Goal: Task Accomplishment & Management: Use online tool/utility

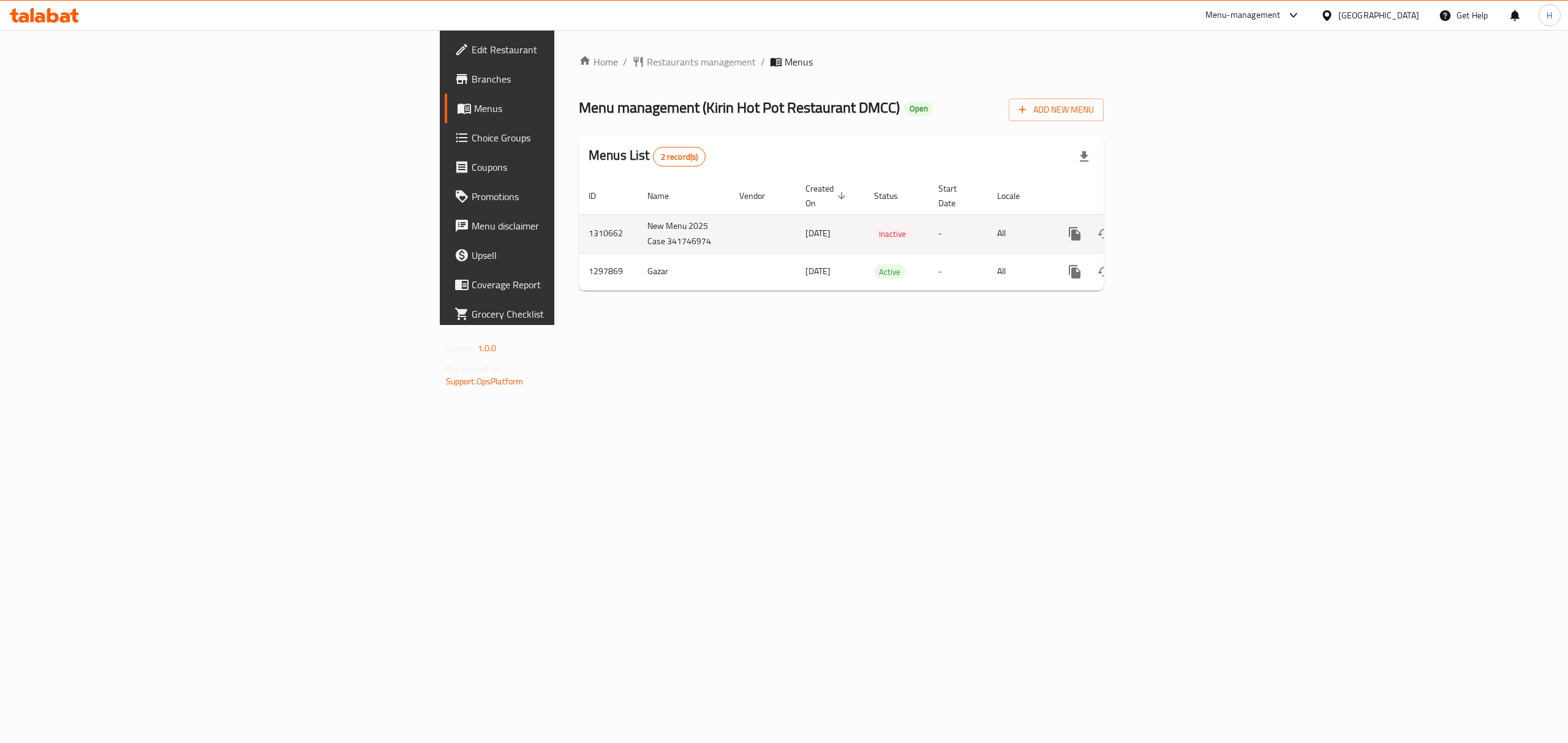
click at [1168, 228] on icon "enhanced table" at bounding box center [1163, 233] width 11 height 11
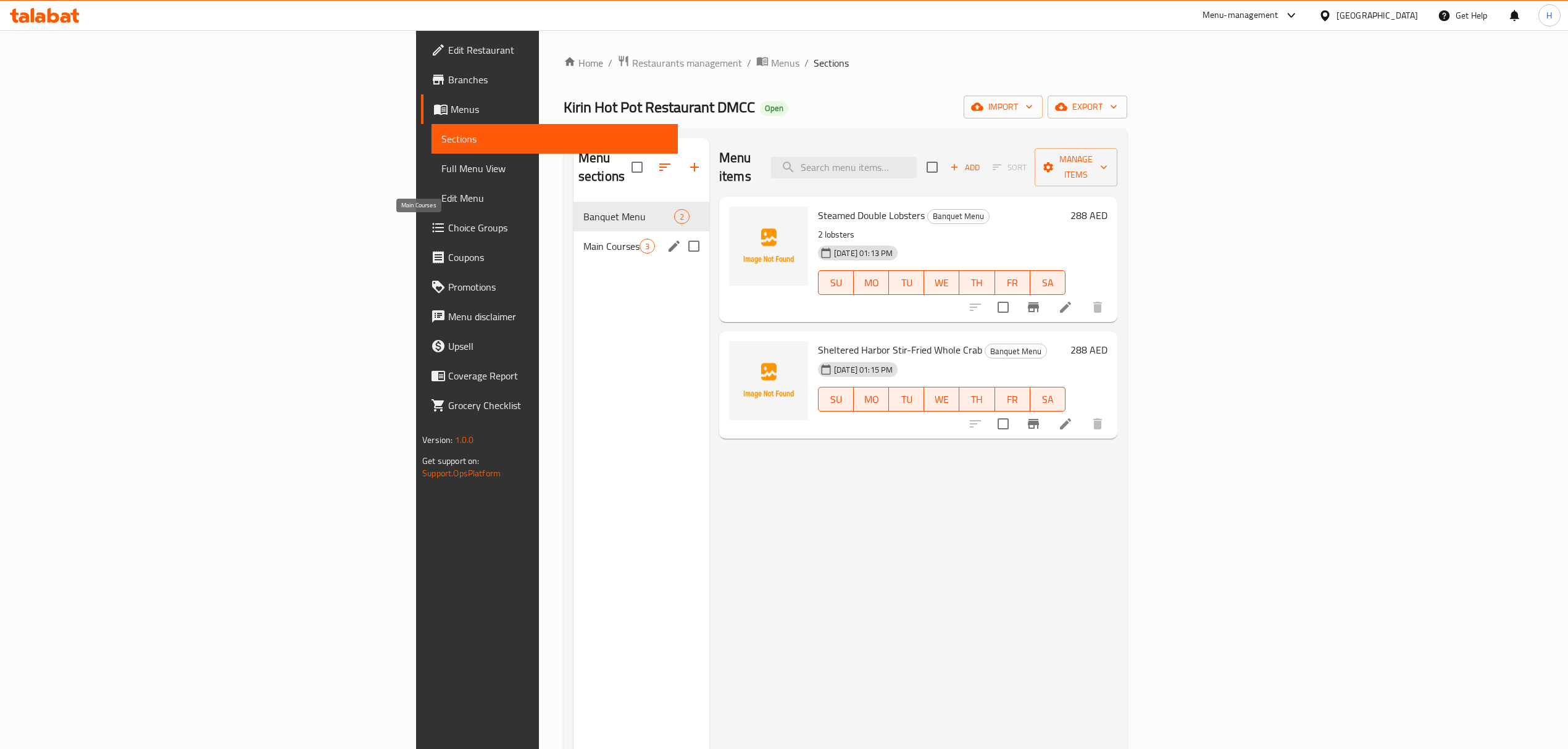
click at [583, 239] on span "Main Courses" at bounding box center [612, 246] width 56 height 15
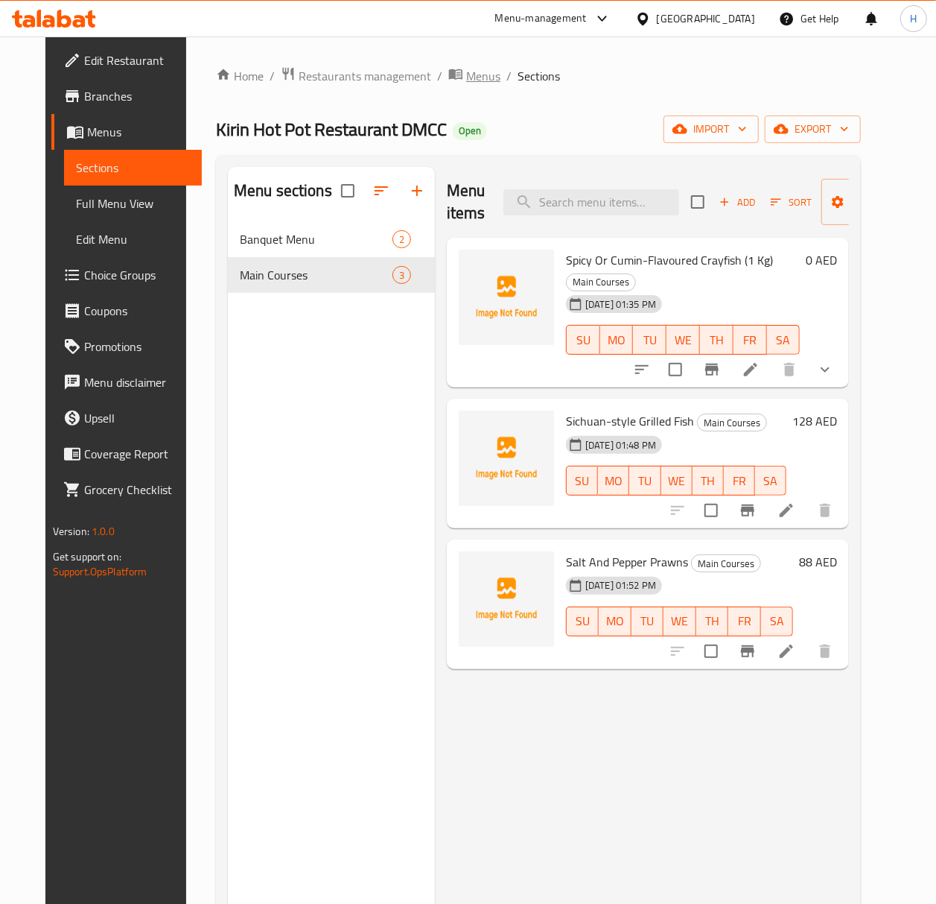
click at [466, 75] on span "Menus" at bounding box center [483, 76] width 34 height 18
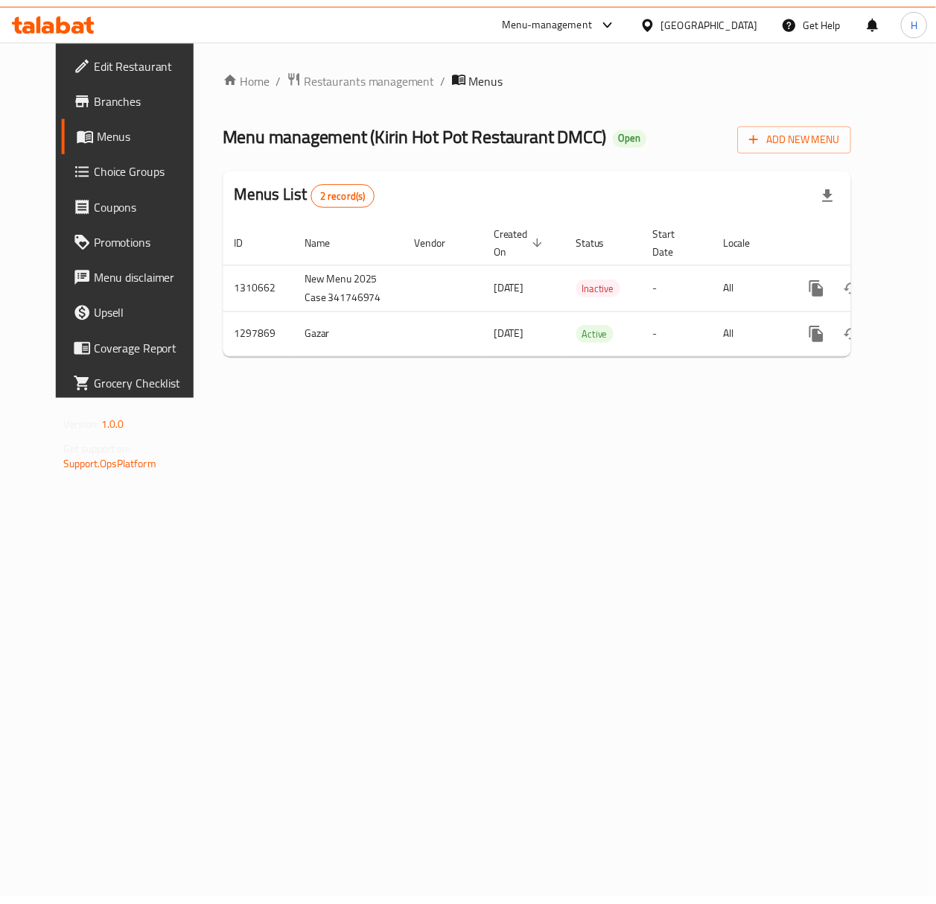
scroll to position [0, 7]
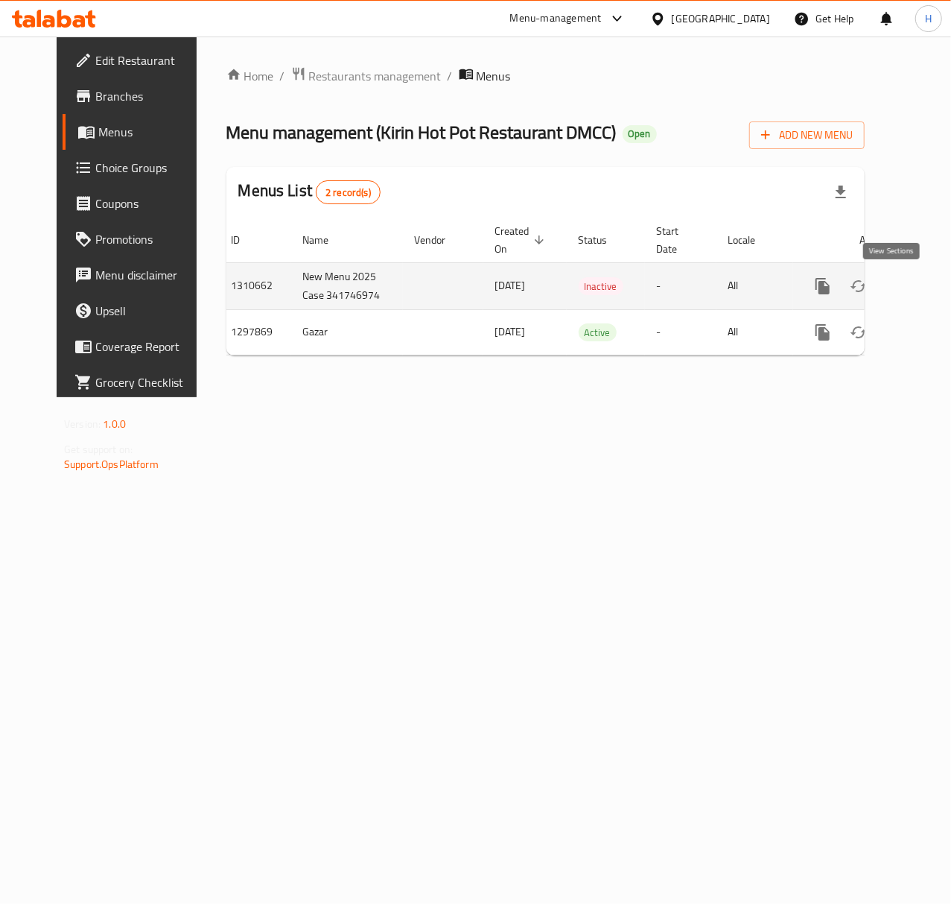
click at [924, 291] on icon "enhanced table" at bounding box center [930, 285] width 13 height 13
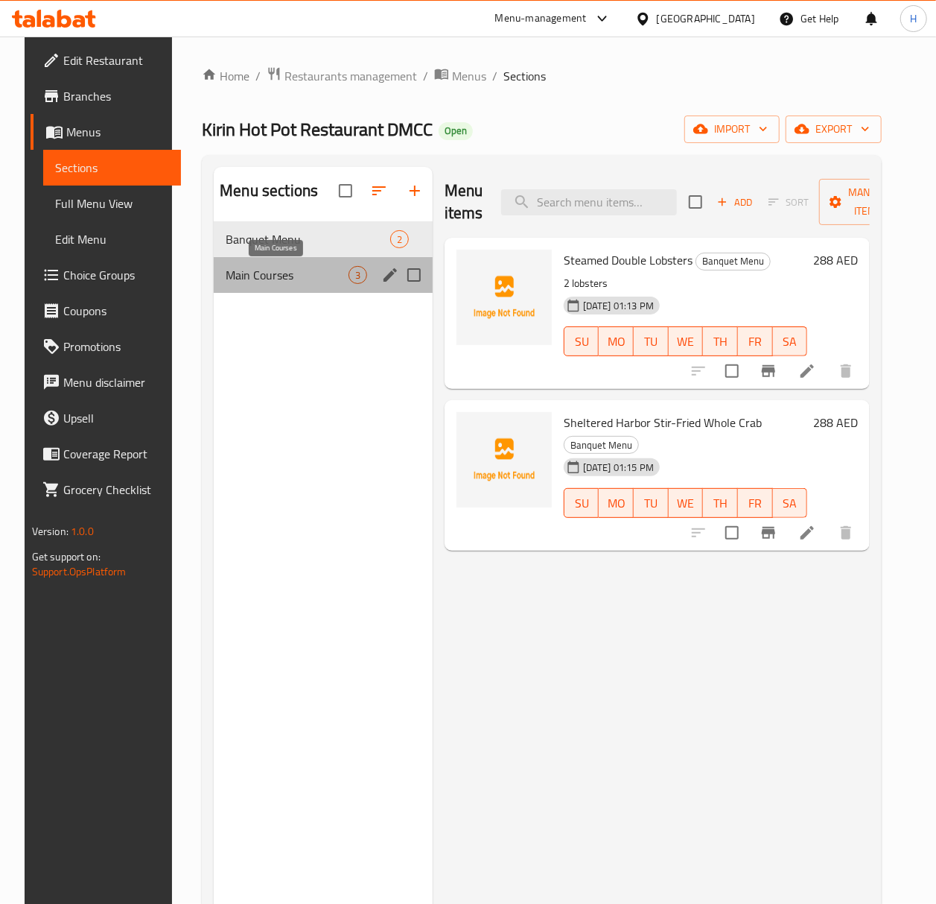
click at [278, 281] on span "Main Courses" at bounding box center [287, 275] width 123 height 18
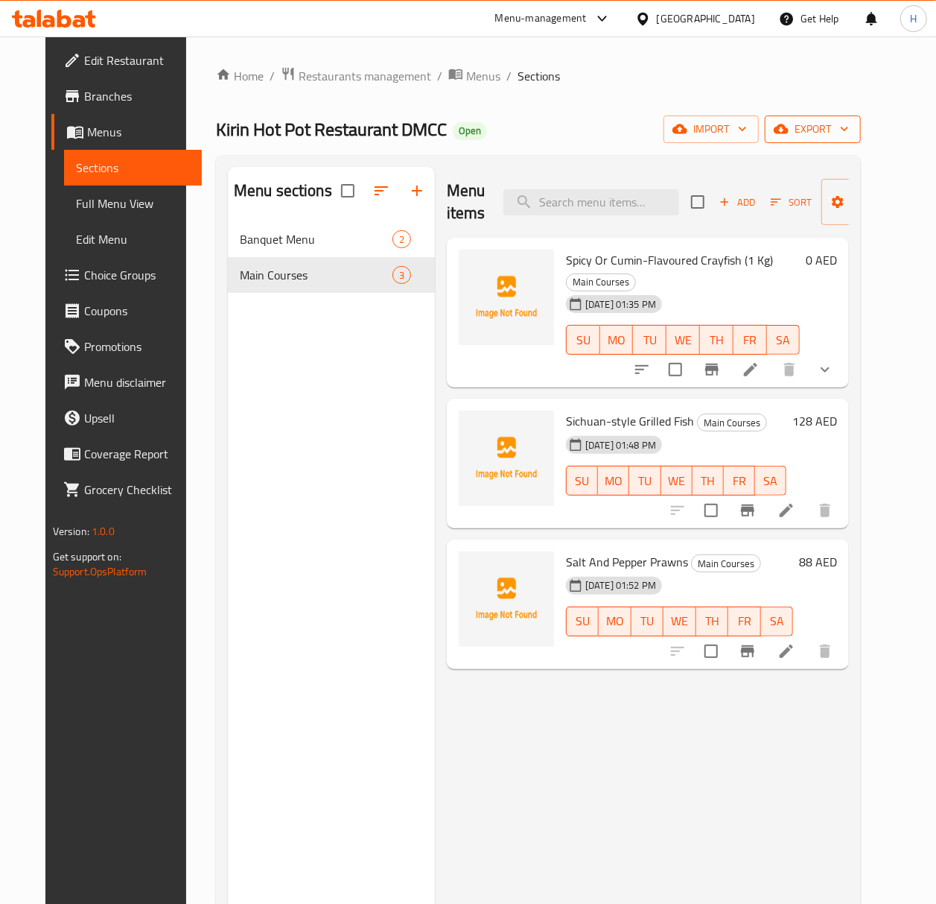
click at [849, 135] on span "export" at bounding box center [813, 129] width 72 height 19
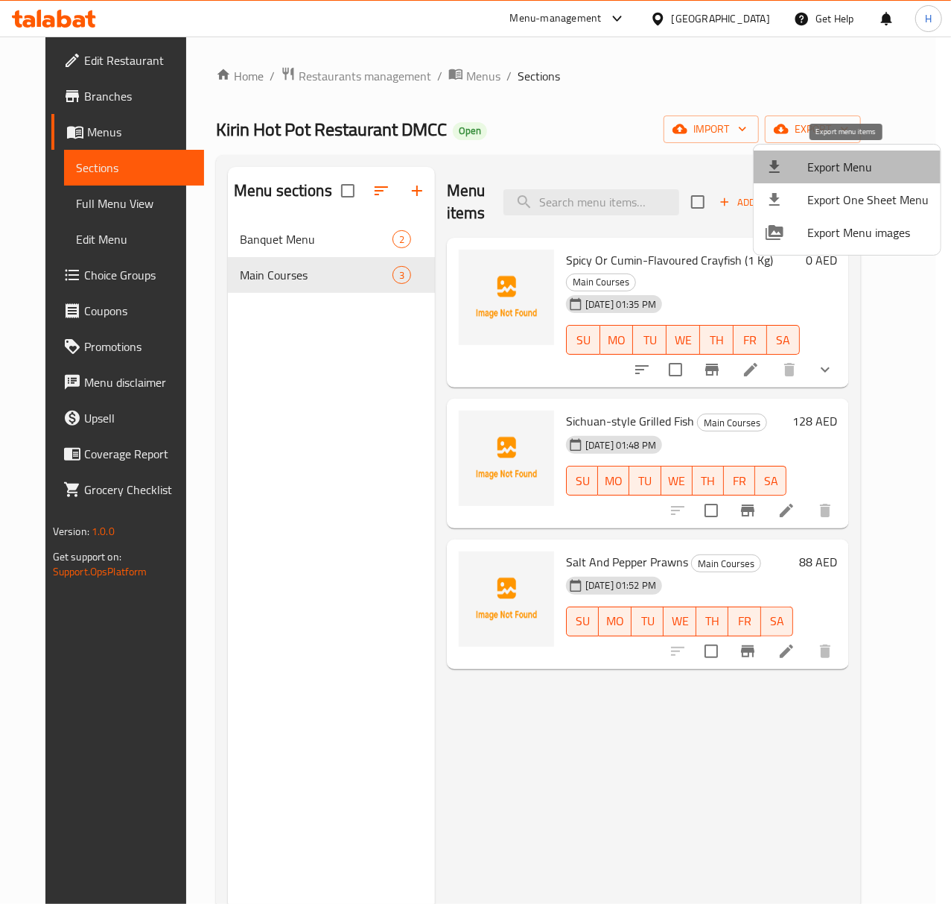
click at [858, 168] on span "Export Menu" at bounding box center [868, 167] width 121 height 18
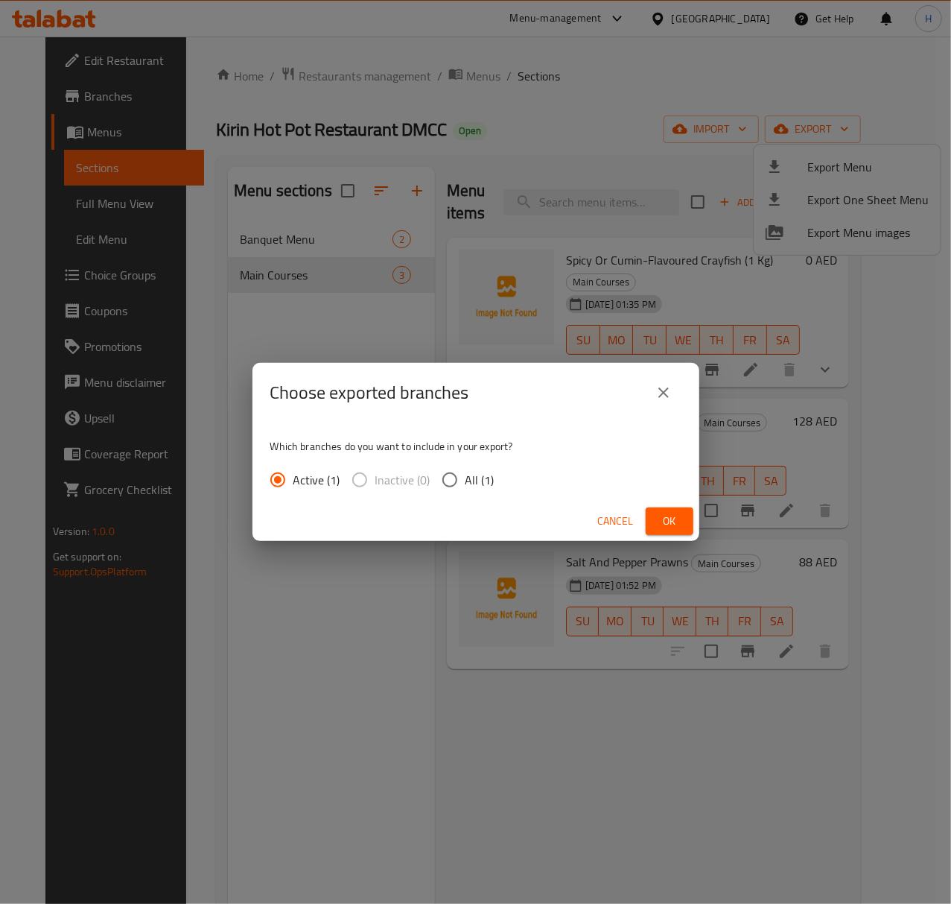
click at [671, 533] on button "Ok" at bounding box center [670, 521] width 48 height 28
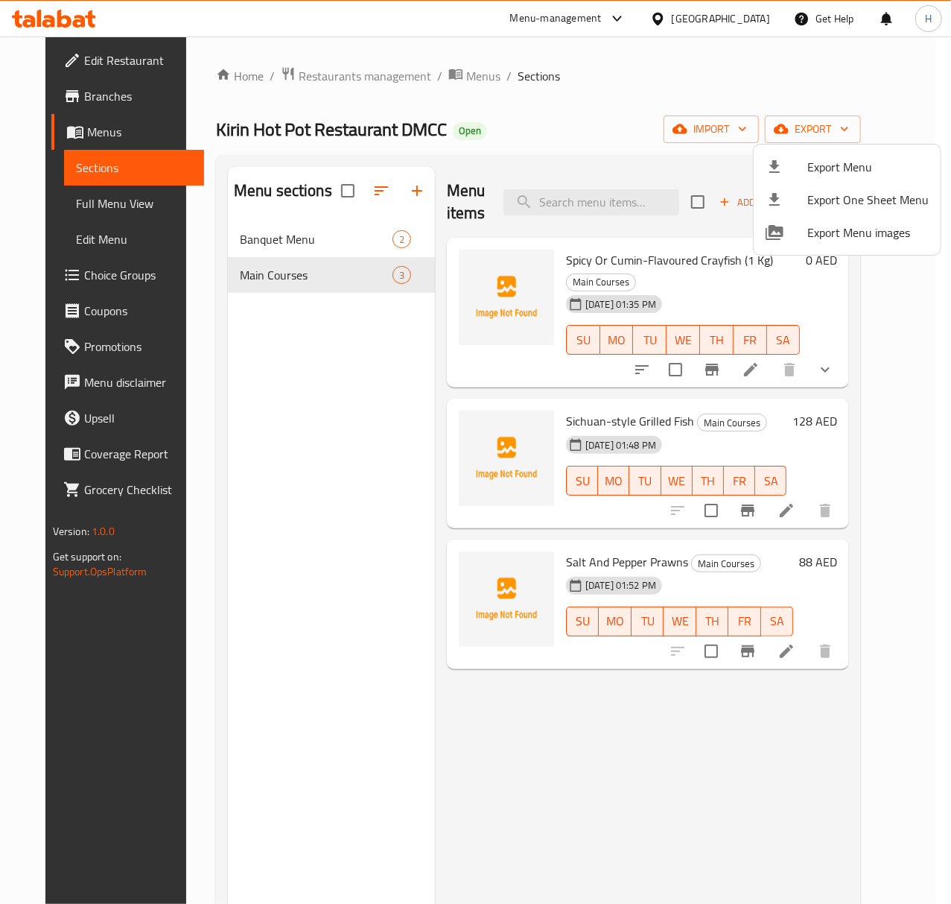
click at [692, 16] on div at bounding box center [475, 452] width 951 height 904
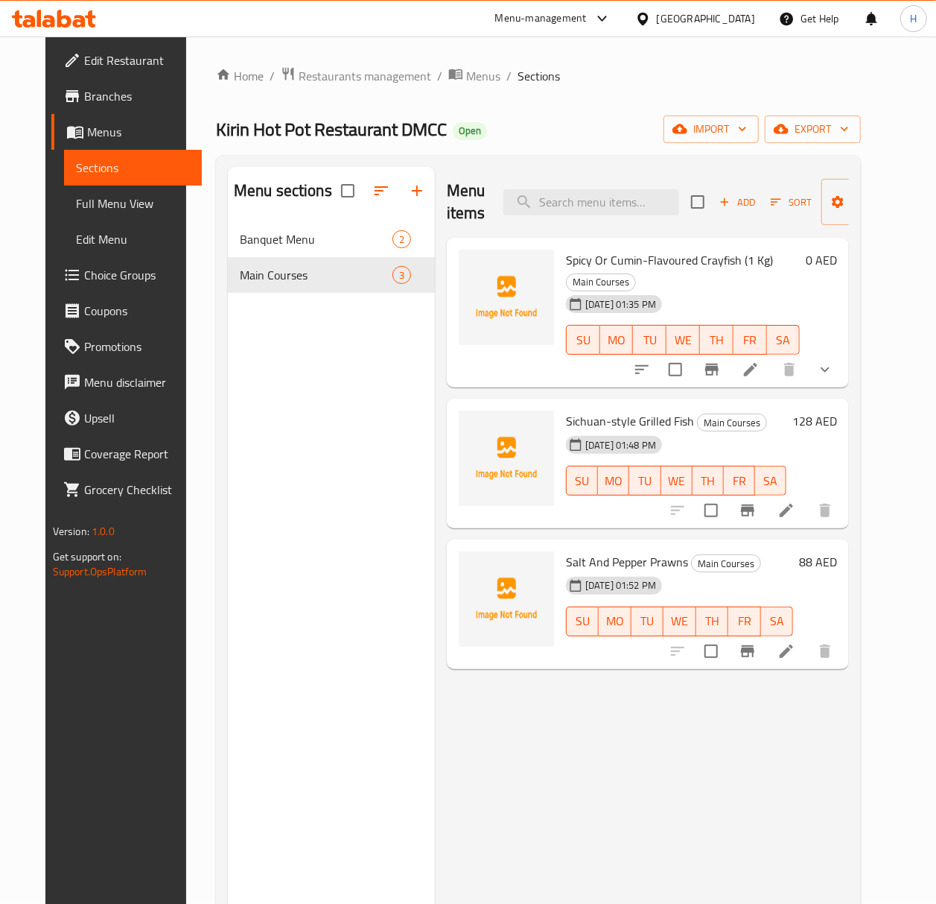
click at [696, 18] on div "[GEOGRAPHIC_DATA]" at bounding box center [706, 18] width 98 height 16
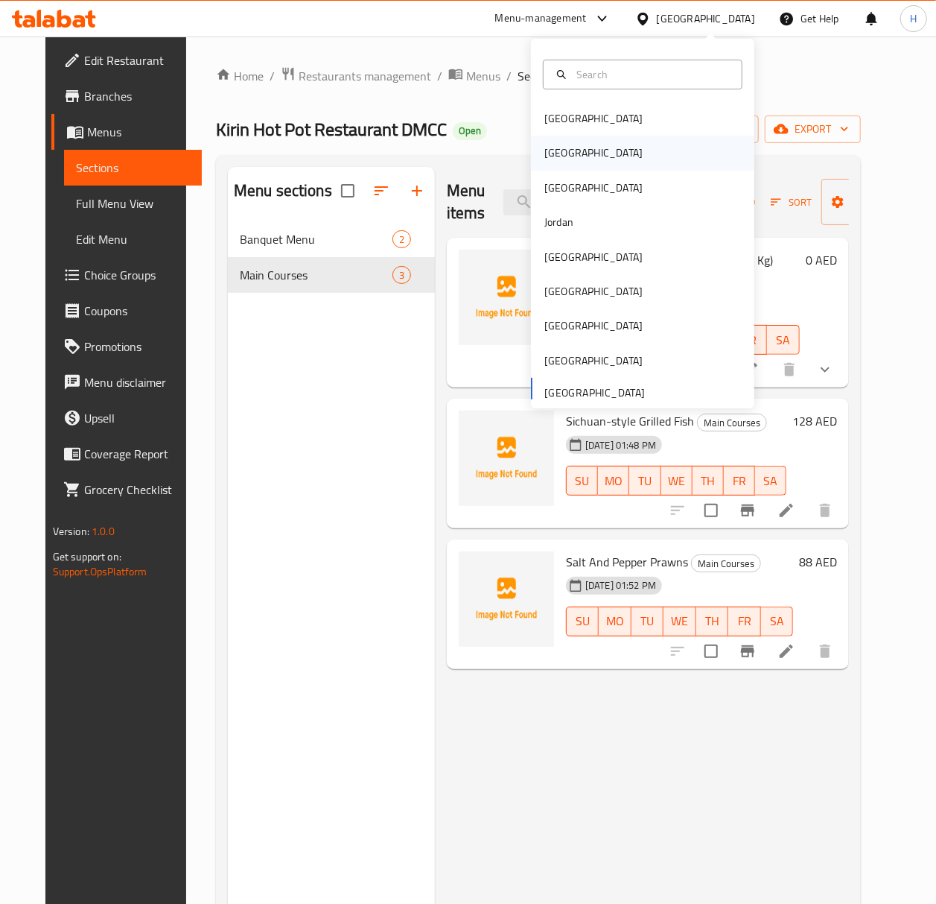
click at [577, 159] on div "[GEOGRAPHIC_DATA]" at bounding box center [643, 153] width 224 height 34
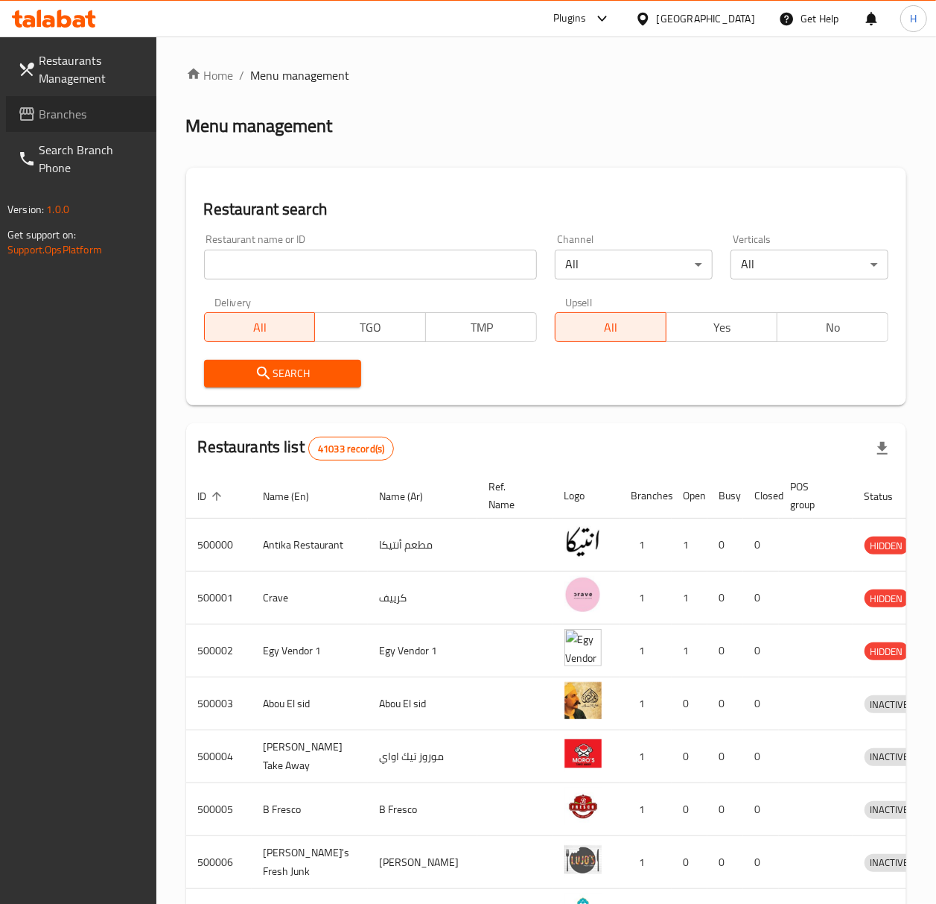
click at [63, 111] on span "Branches" at bounding box center [92, 114] width 106 height 18
